Goal: Register for event/course

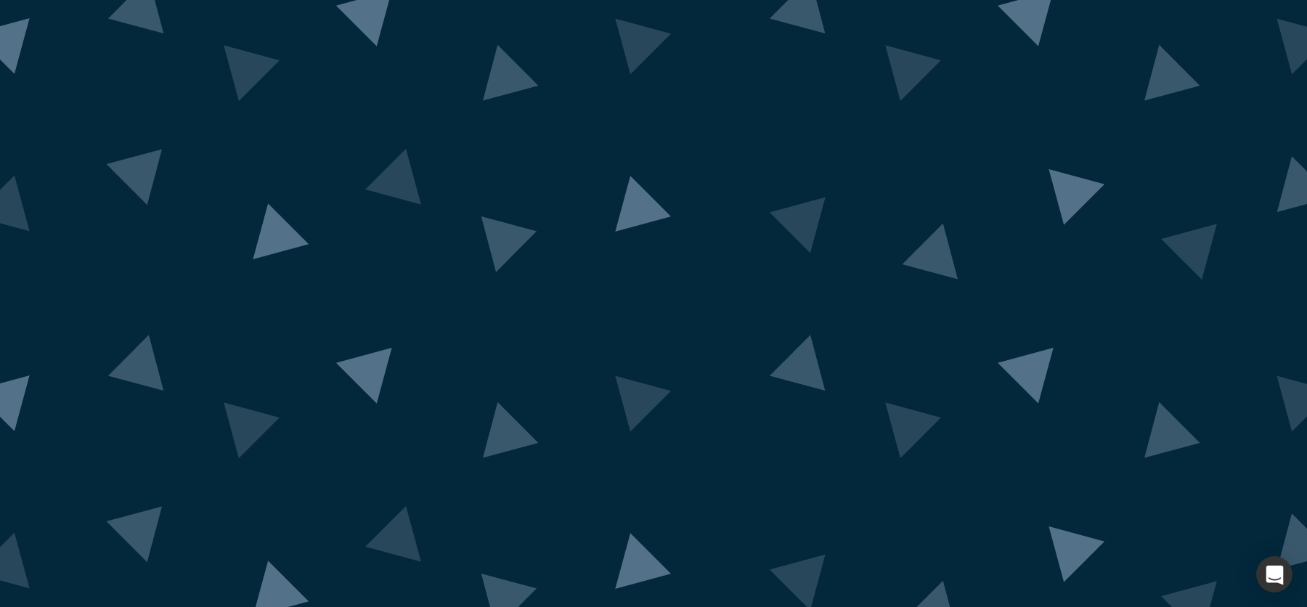
scroll to position [16, 0]
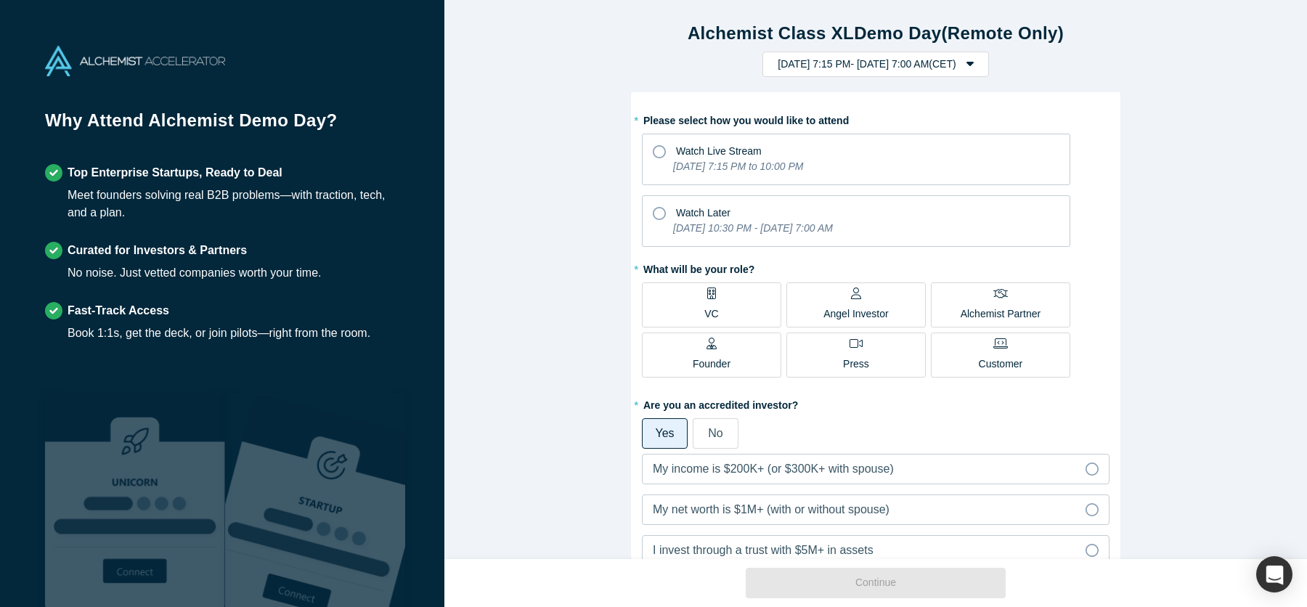
click at [700, 306] on label "VC" at bounding box center [711, 305] width 139 height 45
click at [0, 0] on input "VC" at bounding box center [0, 0] width 0 height 0
click at [685, 210] on span "Watch Later" at bounding box center [703, 213] width 54 height 12
click at [0, 0] on input "Watch Later [DATE] 10:30 PM - [DATE] 7:00 AM" at bounding box center [0, 0] width 0 height 0
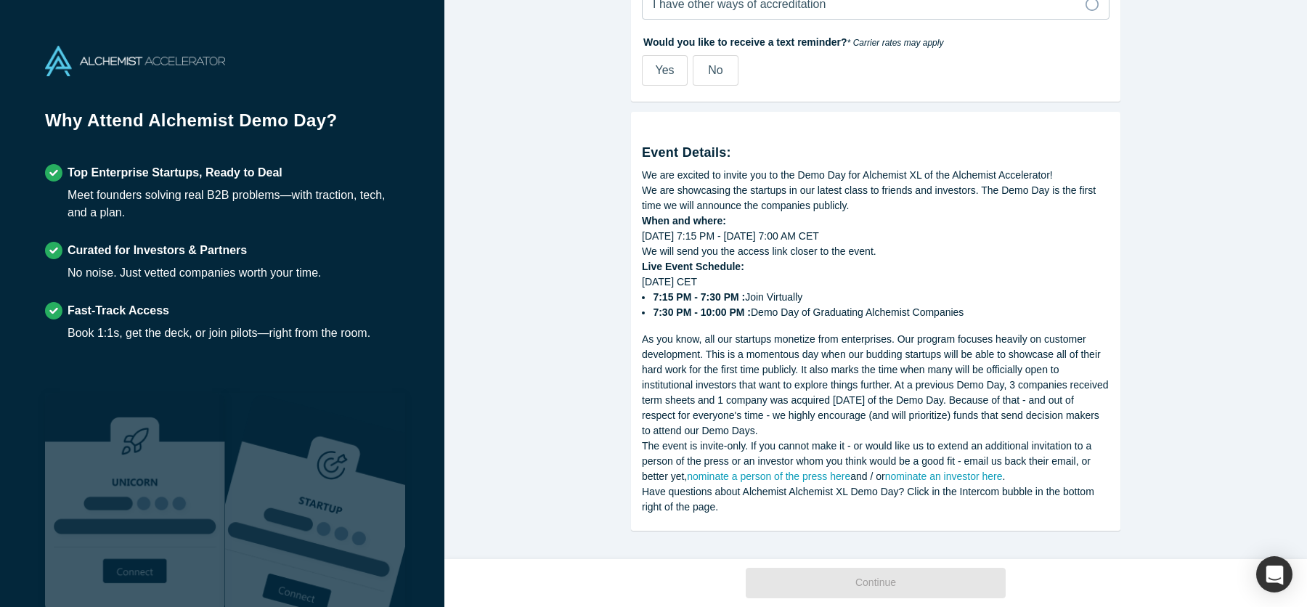
scroll to position [665, 0]
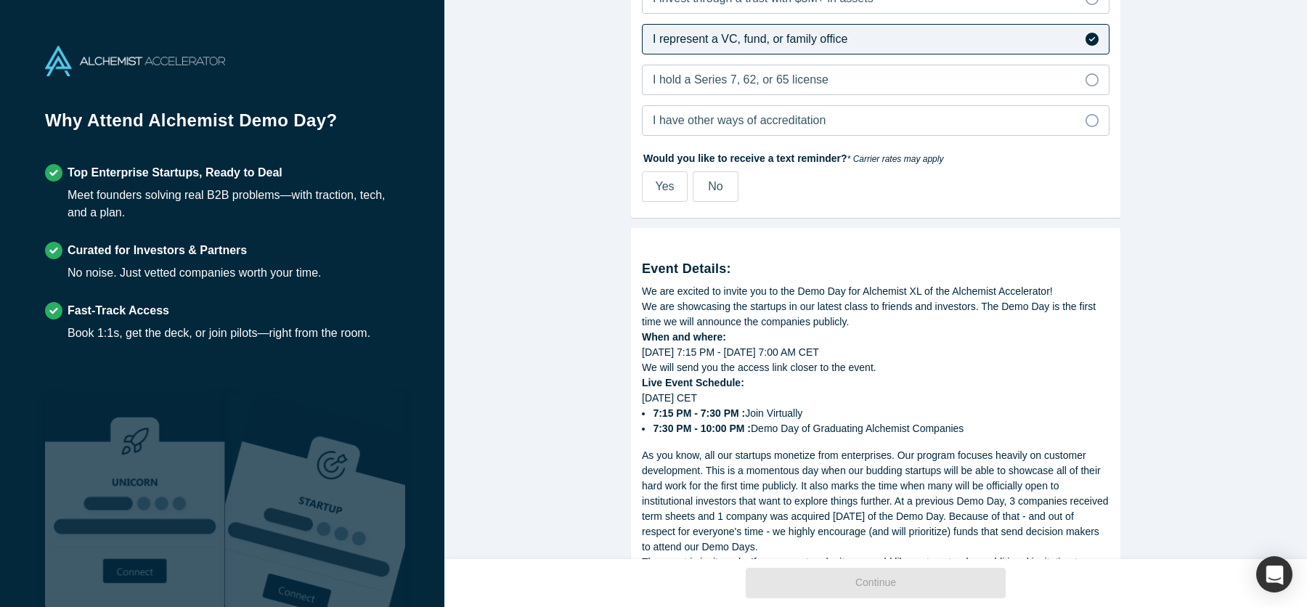
click at [666, 184] on span "Yes" at bounding box center [664, 186] width 19 height 12
click at [0, 0] on input "Yes" at bounding box center [0, 0] width 0 height 0
select select "US"
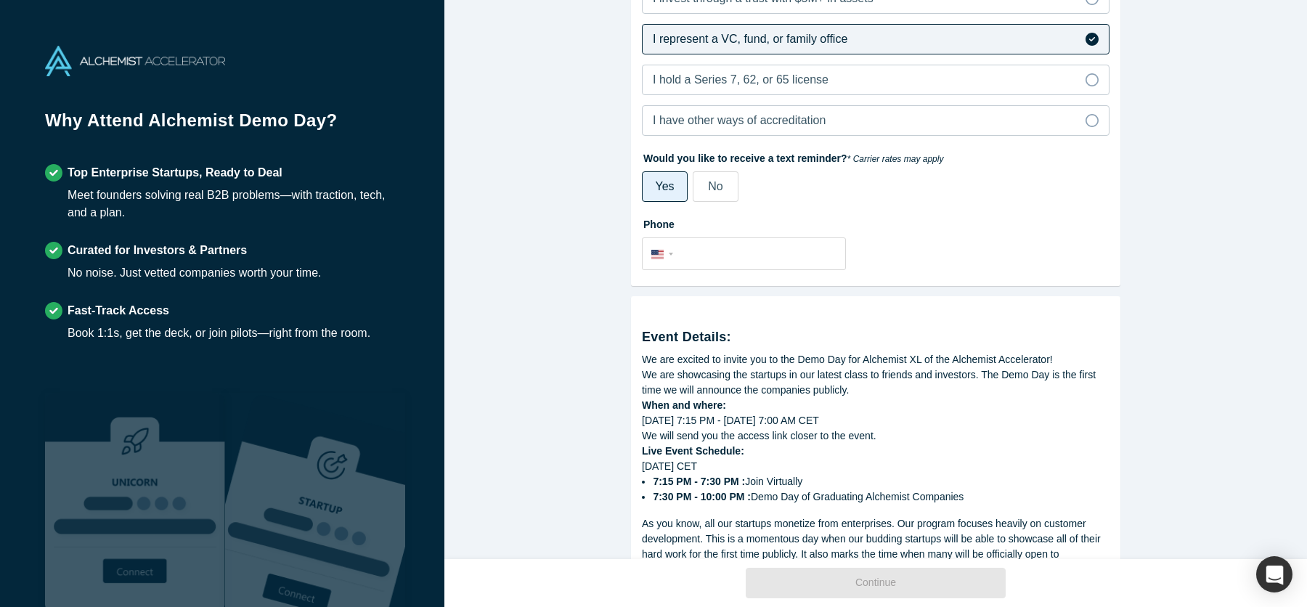
click at [713, 186] on span "No" at bounding box center [715, 186] width 15 height 12
click at [0, 0] on input "No" at bounding box center [0, 0] width 0 height 0
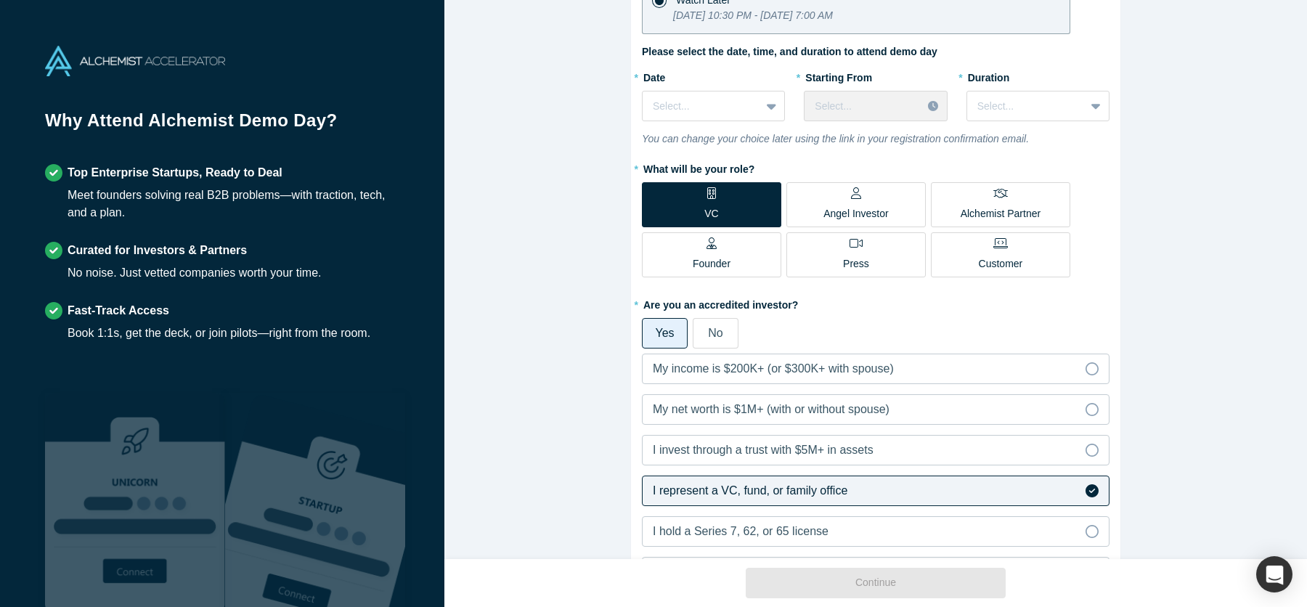
scroll to position [0, 0]
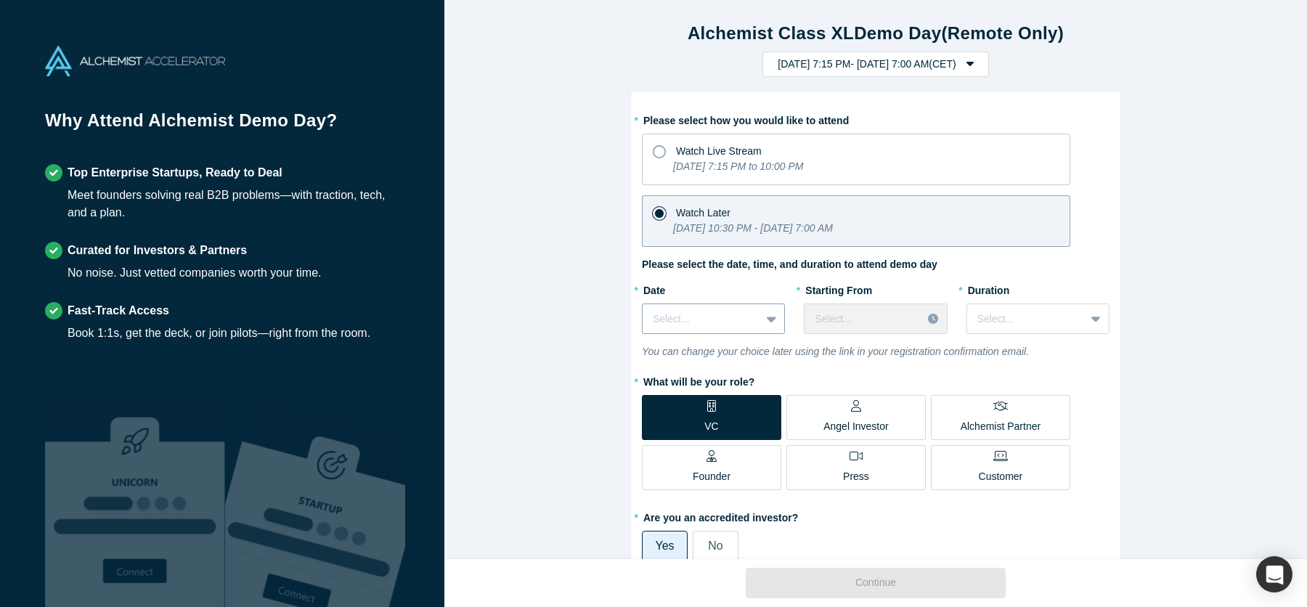
click at [726, 317] on div at bounding box center [701, 319] width 97 height 18
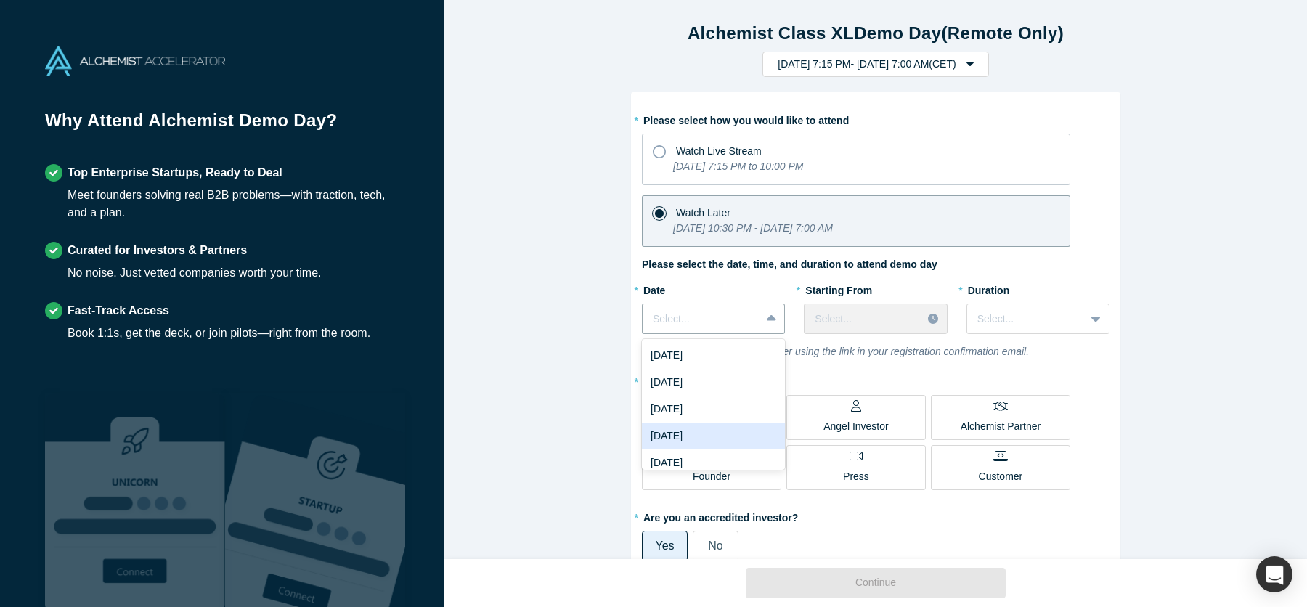
click at [705, 439] on div "[DATE]" at bounding box center [713, 436] width 143 height 27
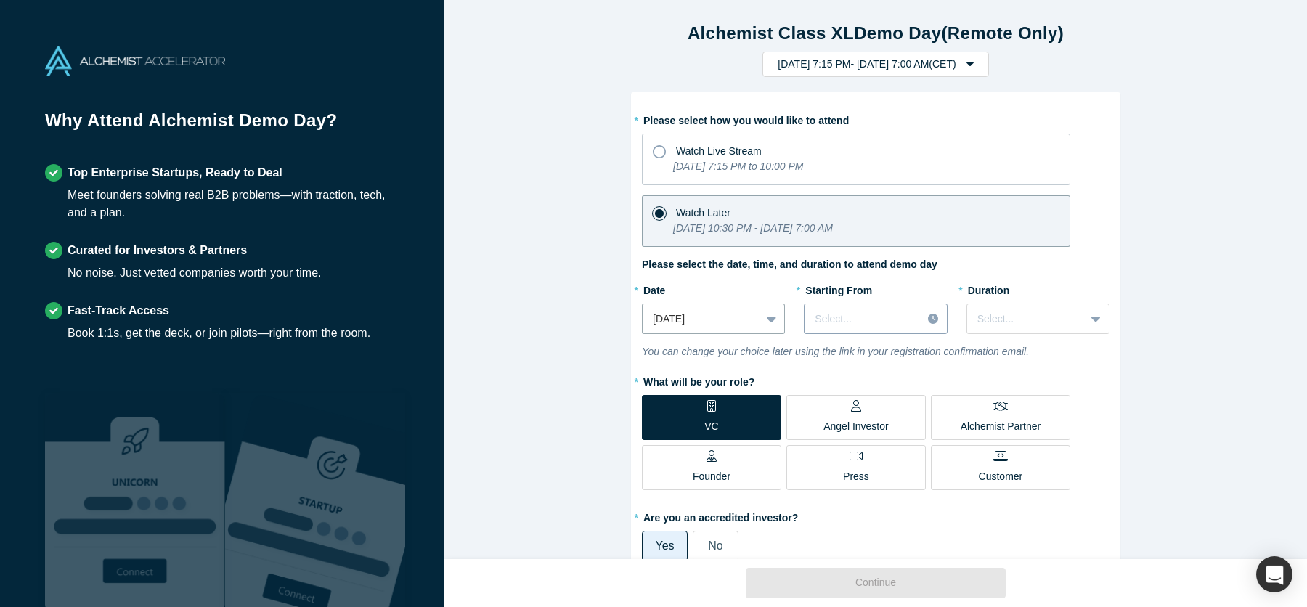
click at [900, 304] on div "Select..." at bounding box center [875, 319] width 143 height 31
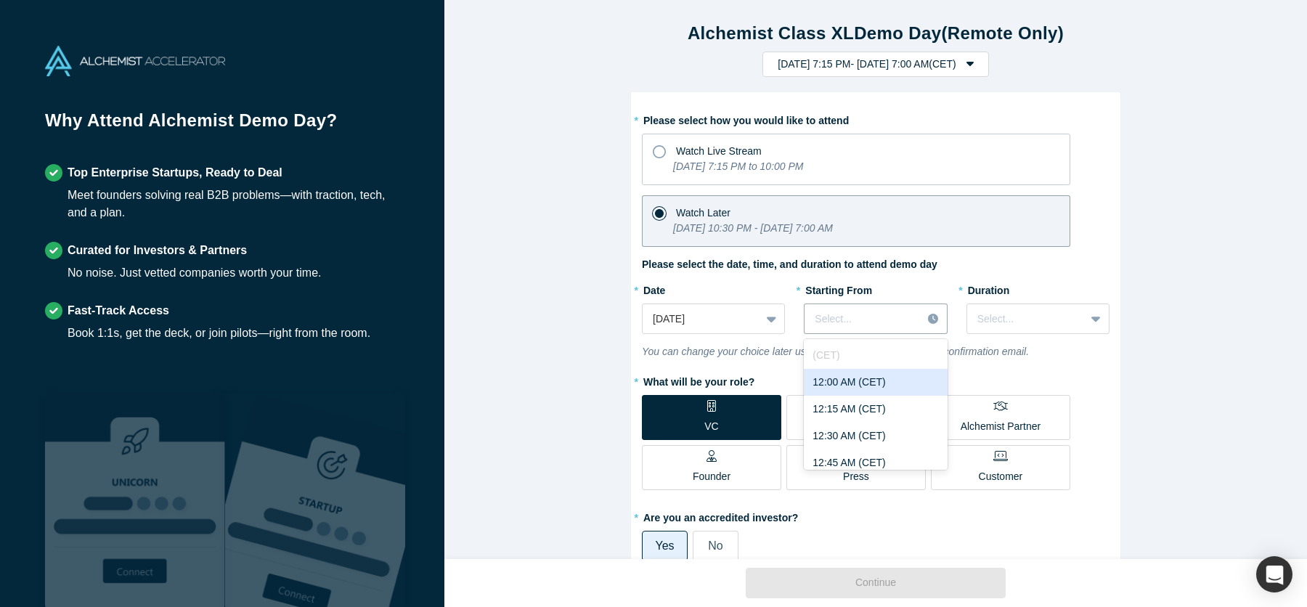
click at [856, 379] on div "12:00 AM (CET)" at bounding box center [875, 382] width 143 height 27
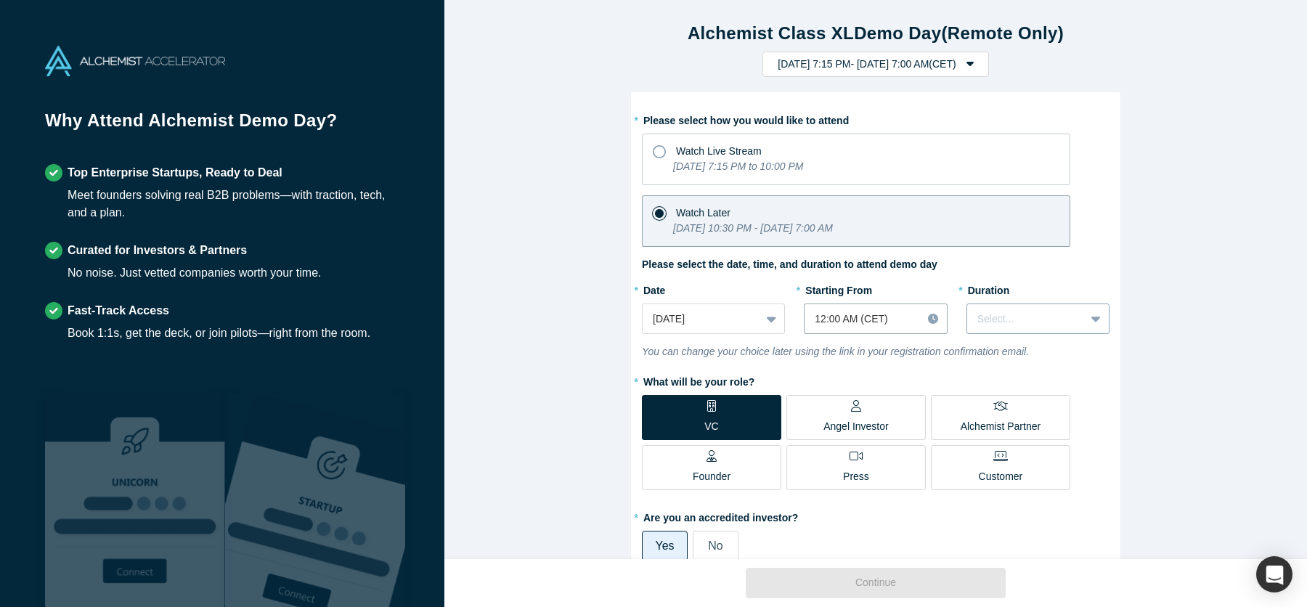
click at [1019, 330] on div "Select..." at bounding box center [1038, 319] width 143 height 31
click at [1004, 457] on div "3 hours" at bounding box center [1038, 453] width 143 height 27
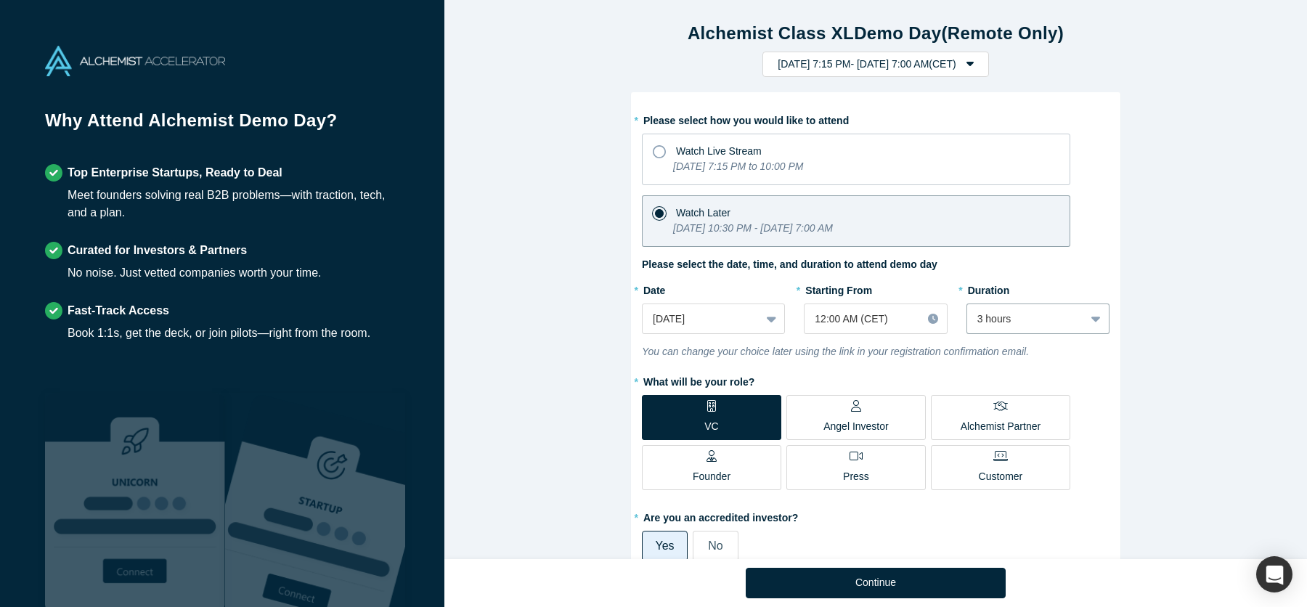
scroll to position [781, 0]
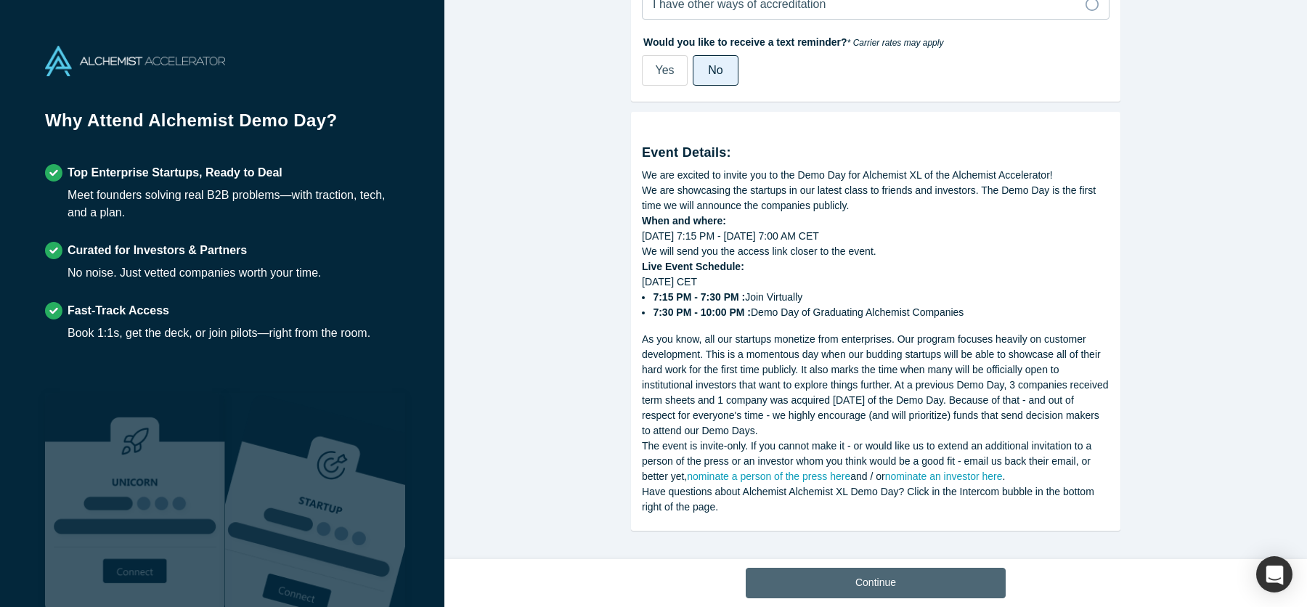
click at [842, 581] on button "Continue" at bounding box center [876, 583] width 260 height 31
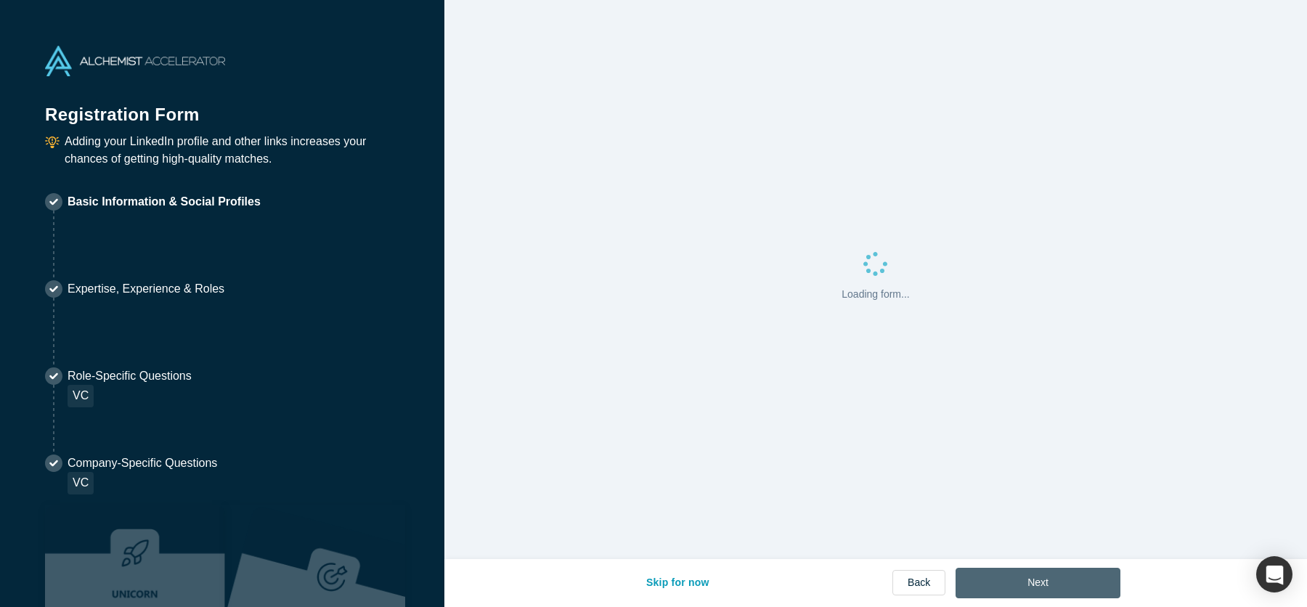
select select "US"
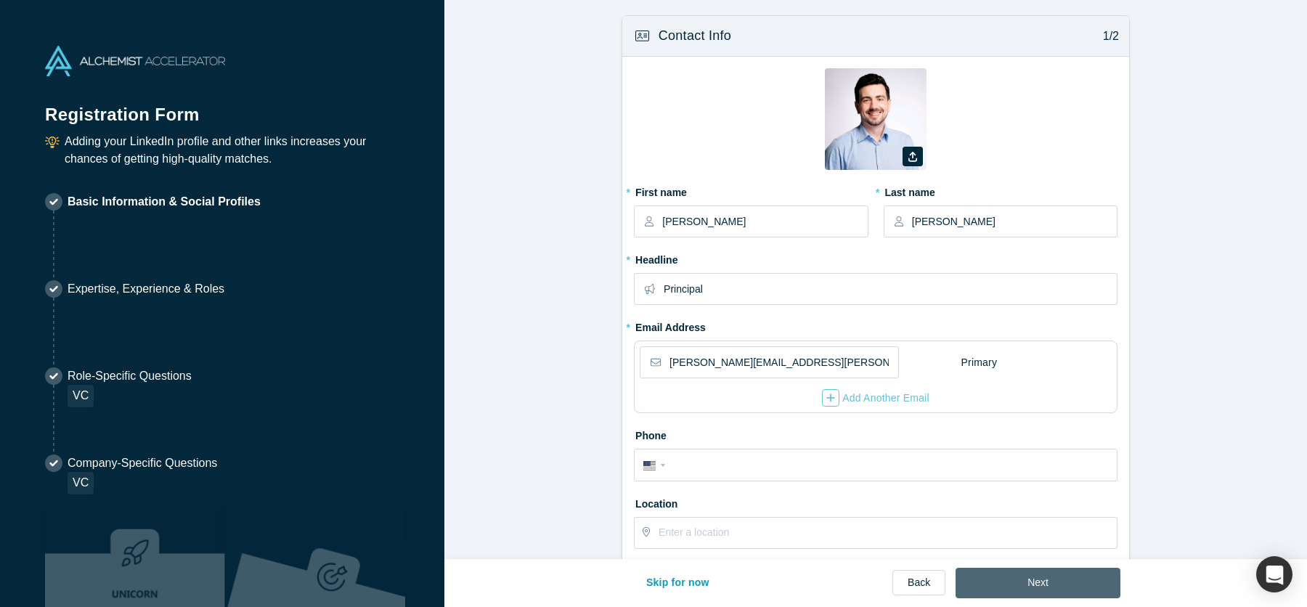
click at [1052, 585] on button "Next" at bounding box center [1038, 583] width 165 height 31
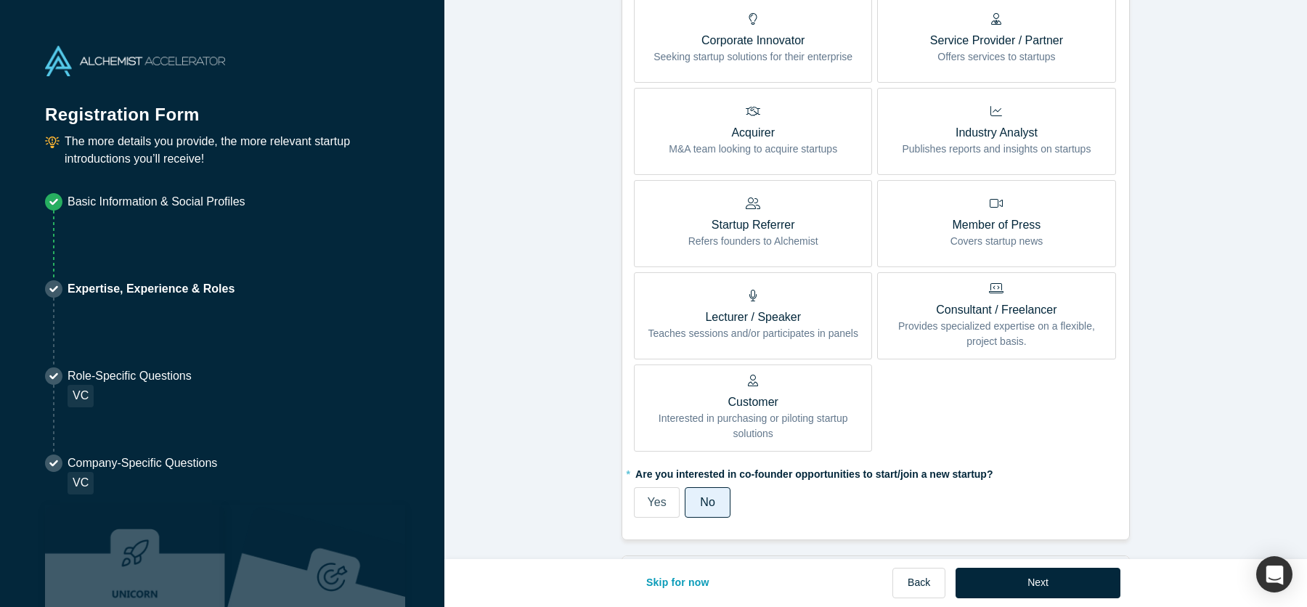
scroll to position [782, 0]
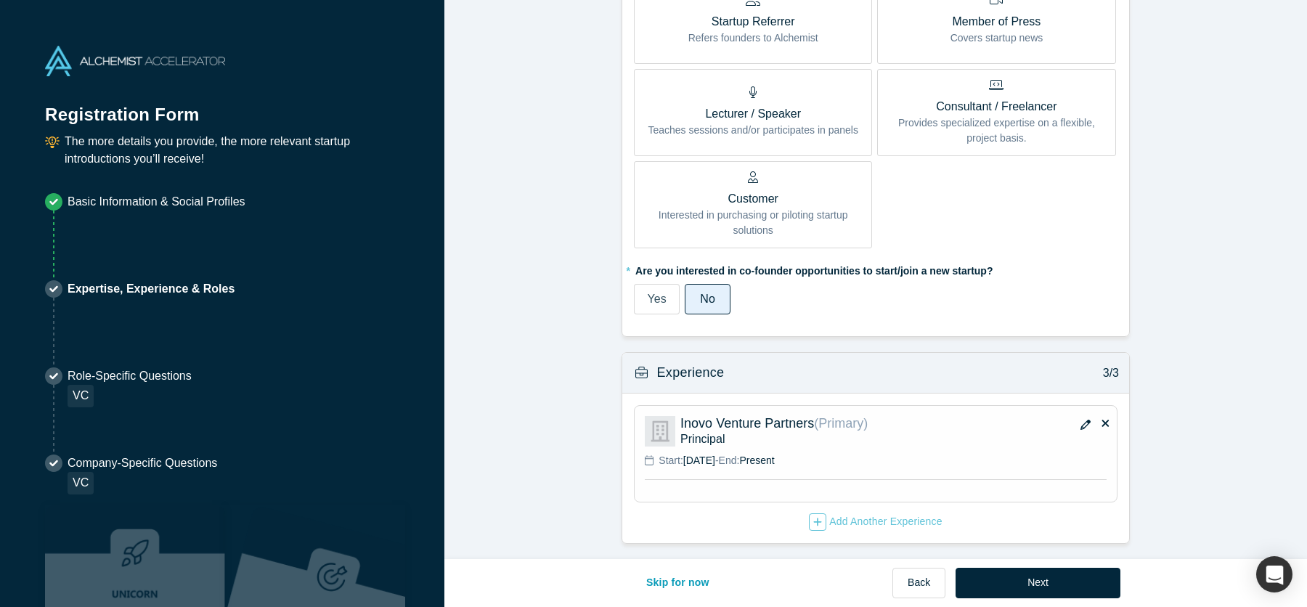
click at [1085, 420] on icon "button" at bounding box center [1086, 425] width 10 height 10
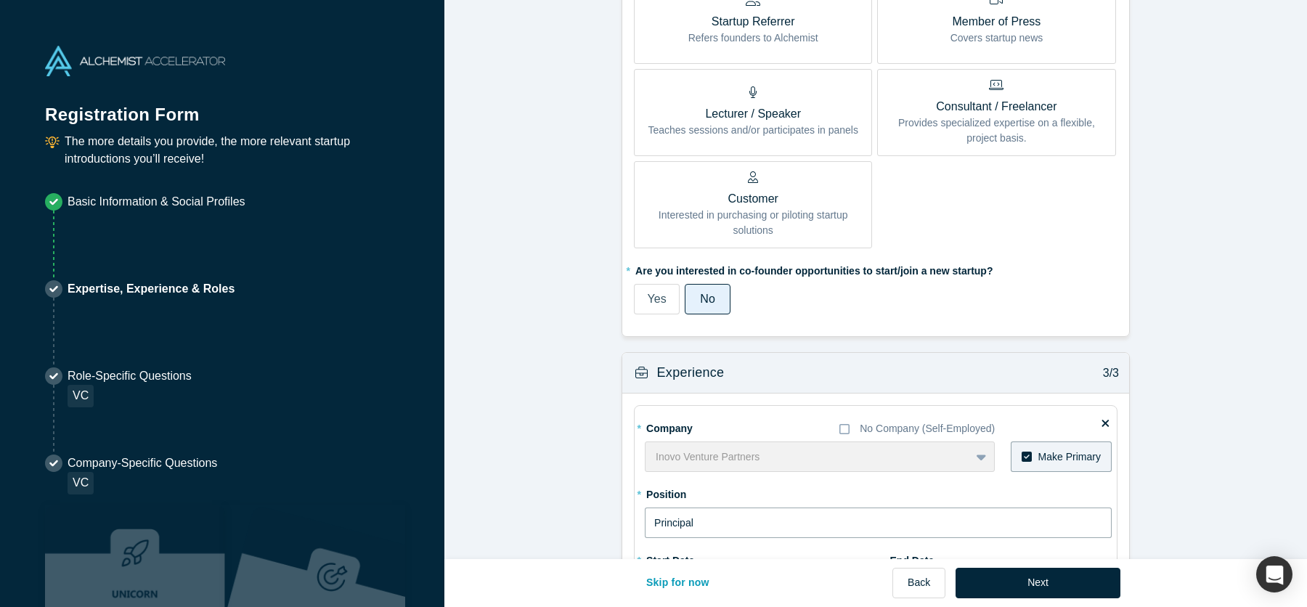
click at [750, 527] on input "Principal" at bounding box center [878, 523] width 467 height 31
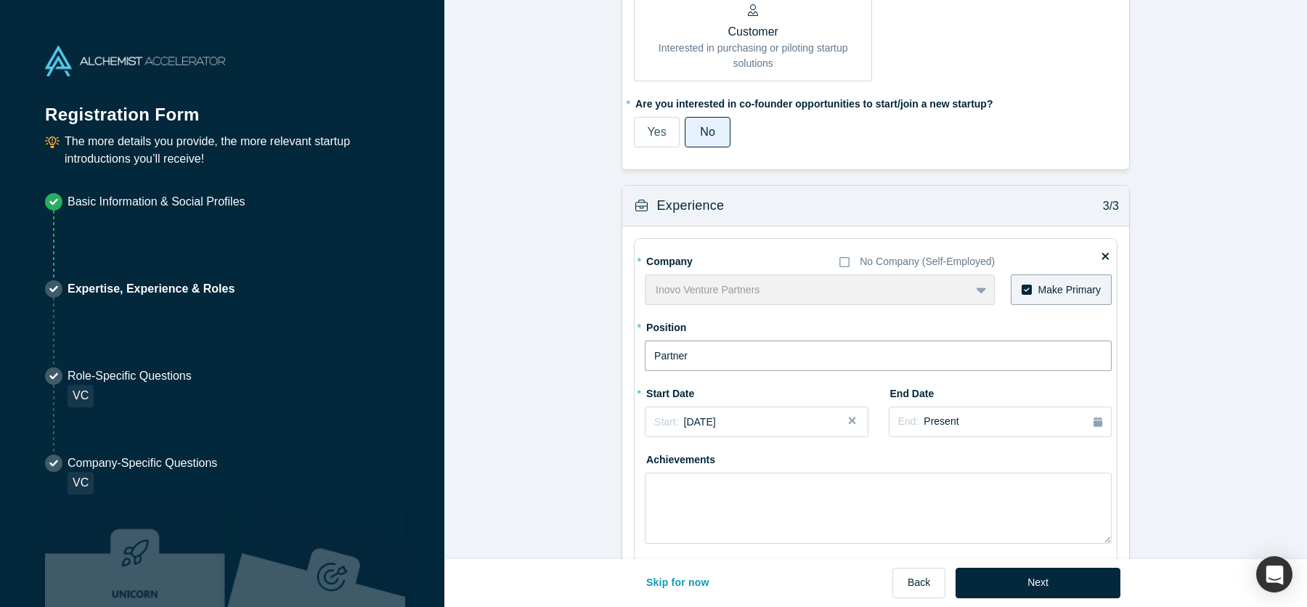
scroll to position [1047, 0]
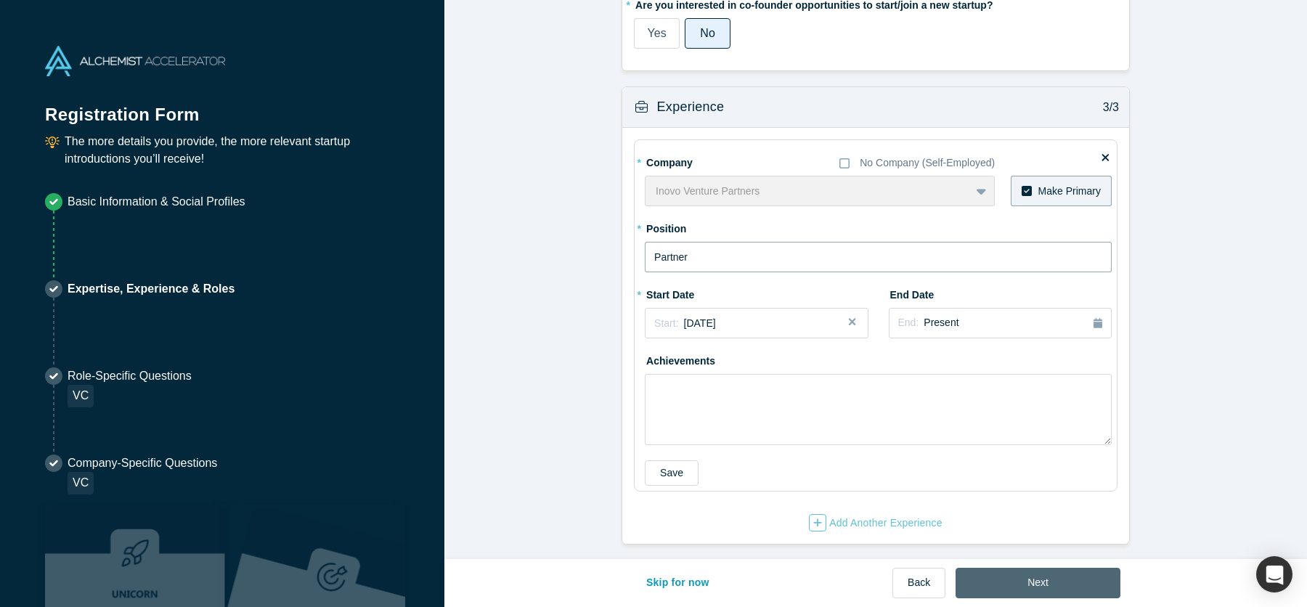
type input "Partner"
click at [1002, 581] on button "Next" at bounding box center [1038, 583] width 165 height 31
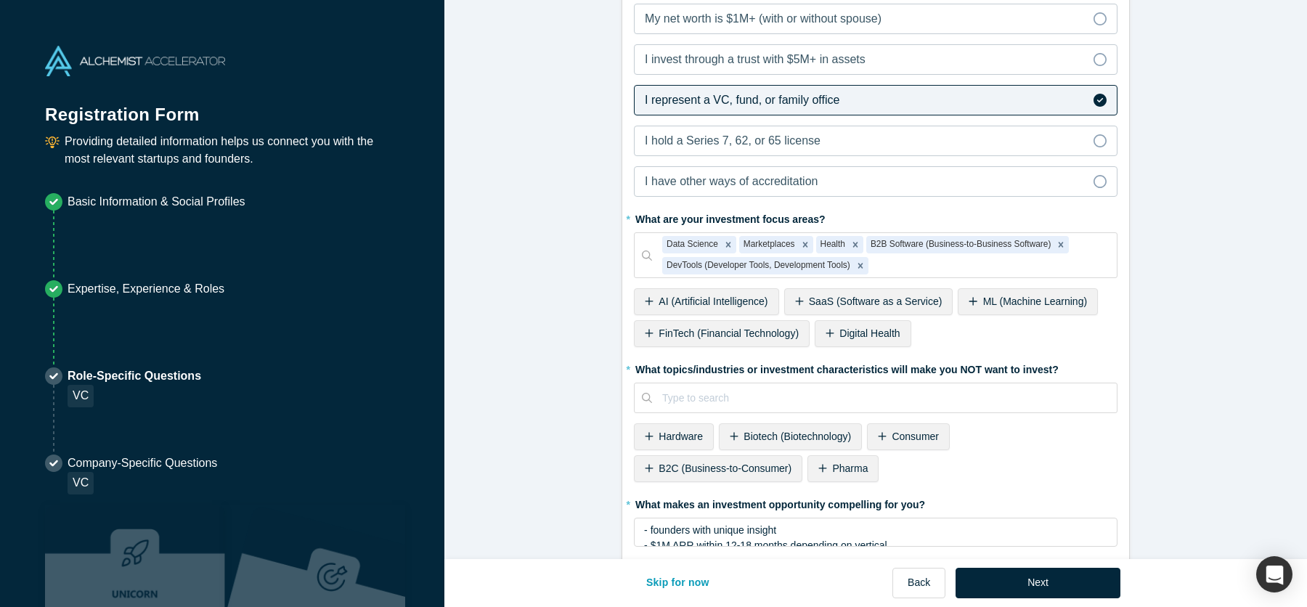
scroll to position [607, 0]
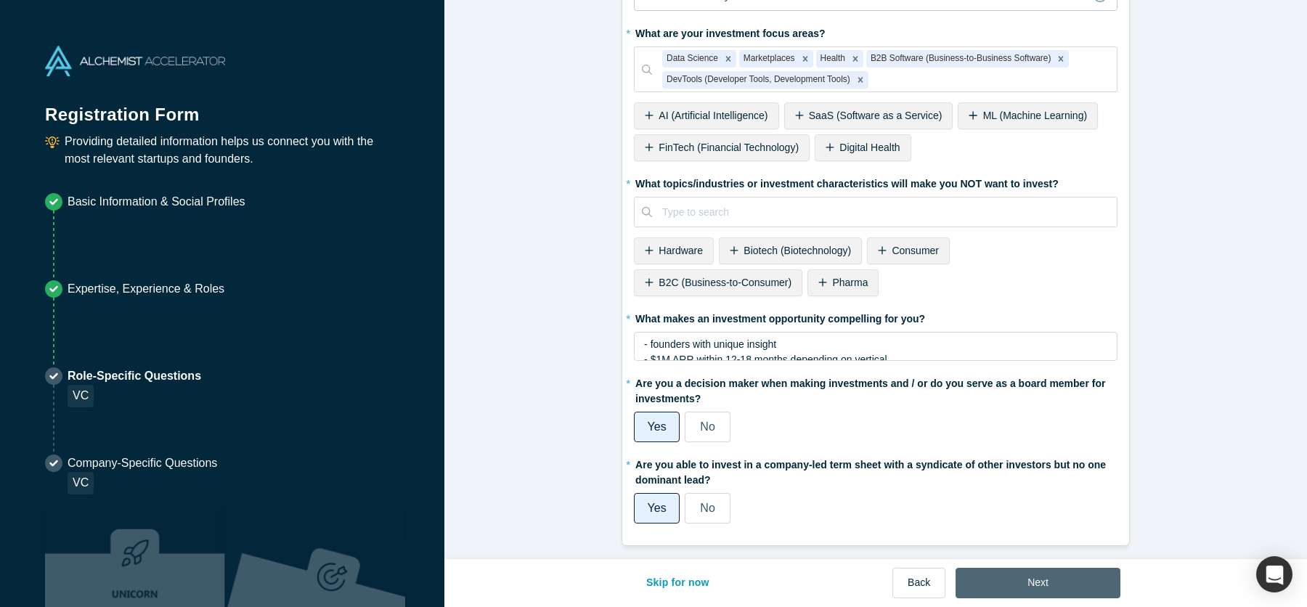
click at [1042, 586] on button "Next" at bounding box center [1038, 583] width 165 height 31
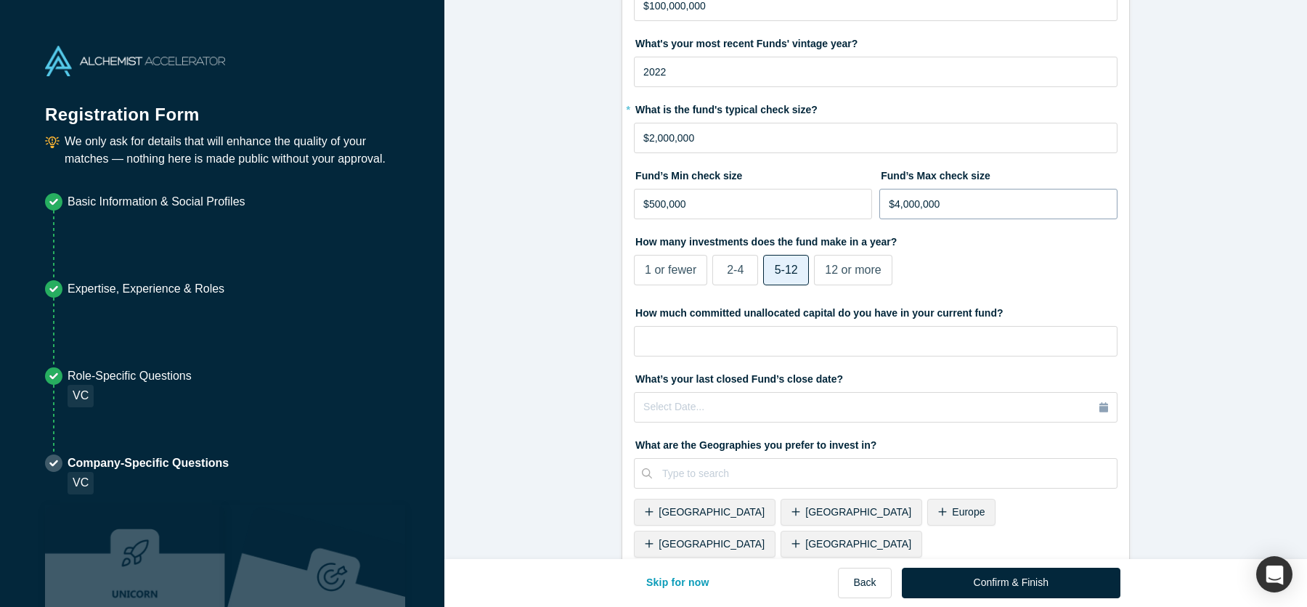
scroll to position [421, 0]
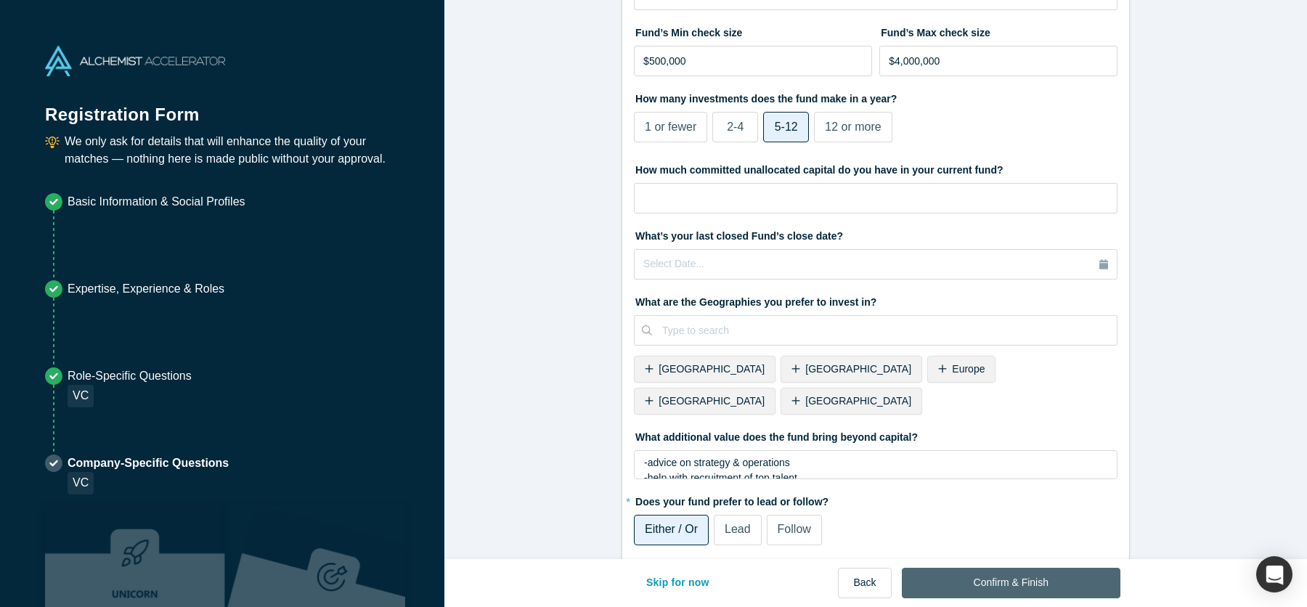
click at [1036, 585] on button "Confirm & Finish" at bounding box center [1011, 583] width 219 height 31
